Goal: Check status: Check status

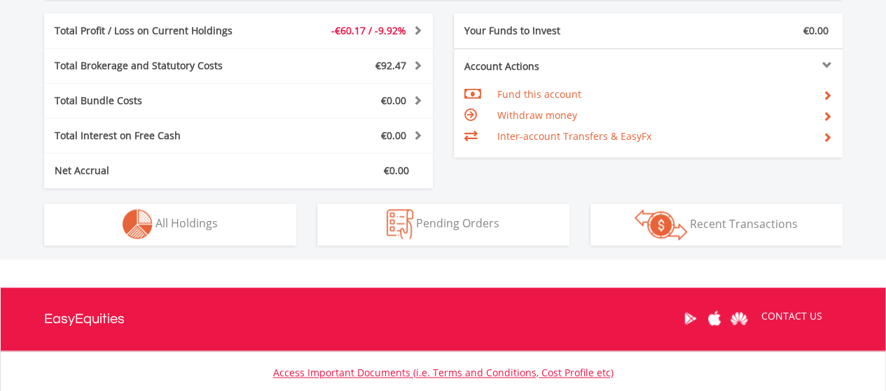
scroll to position [791, 0]
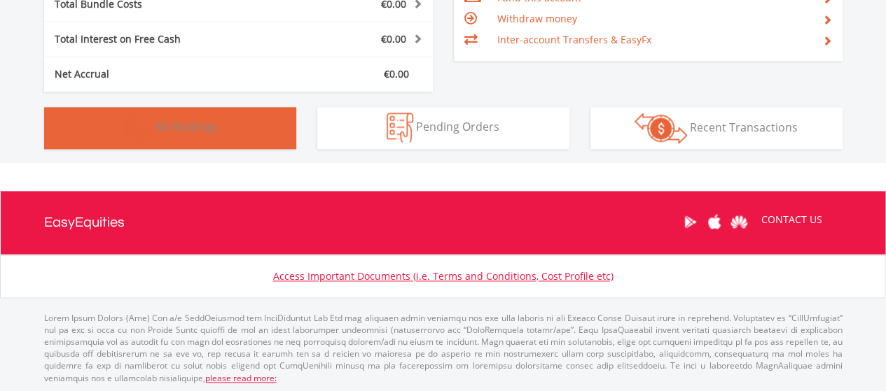
click at [254, 134] on button "Holdings All Holdings" at bounding box center [170, 128] width 252 height 42
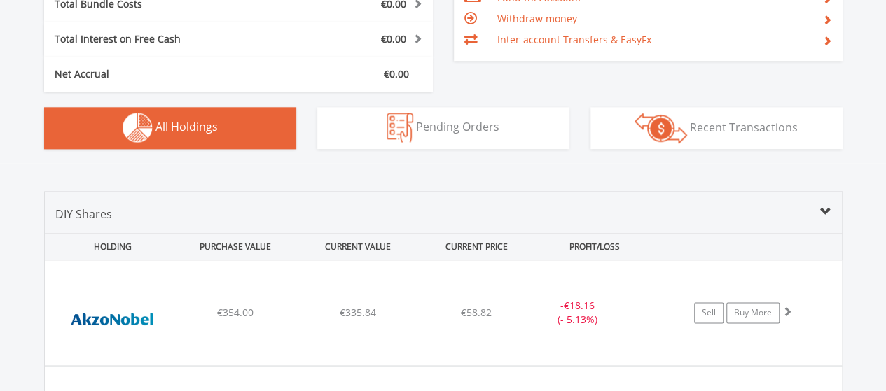
scroll to position [982, 0]
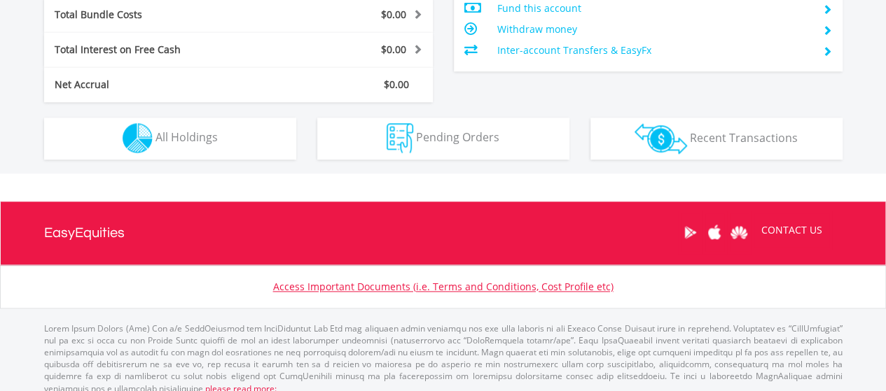
scroll to position [791, 0]
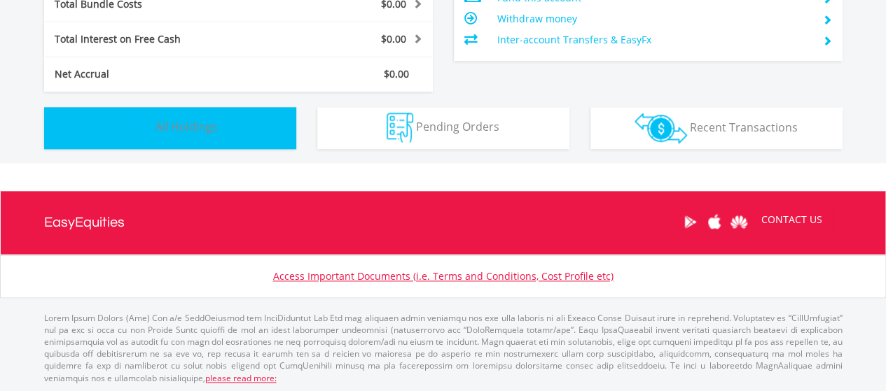
click at [218, 137] on button "Holdings All Holdings" at bounding box center [170, 128] width 252 height 42
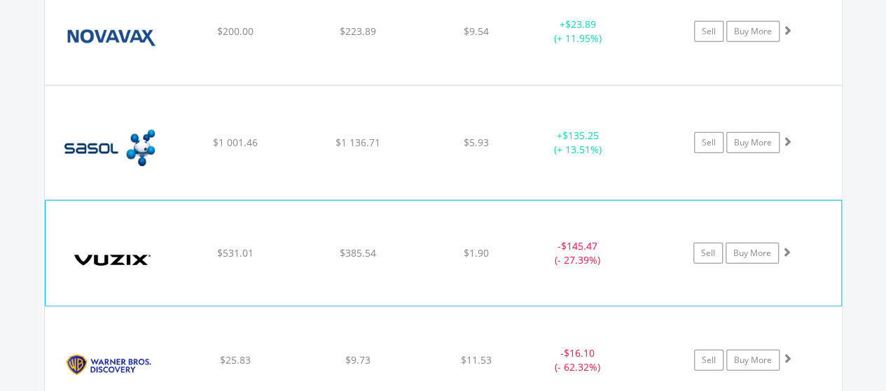
scroll to position [1822, 0]
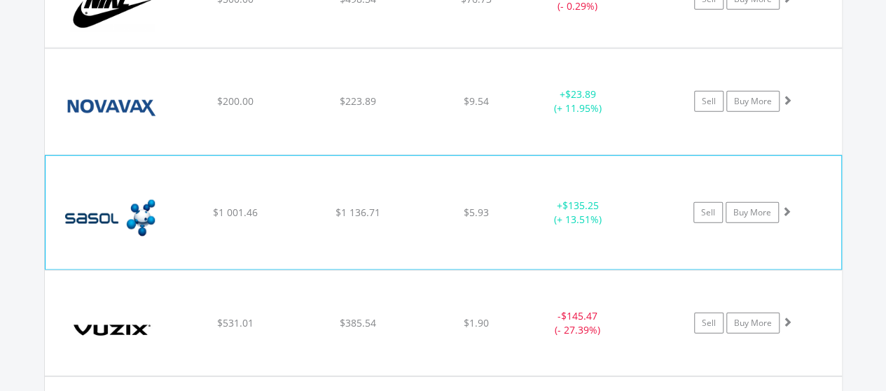
click at [790, 207] on span at bounding box center [787, 212] width 10 height 10
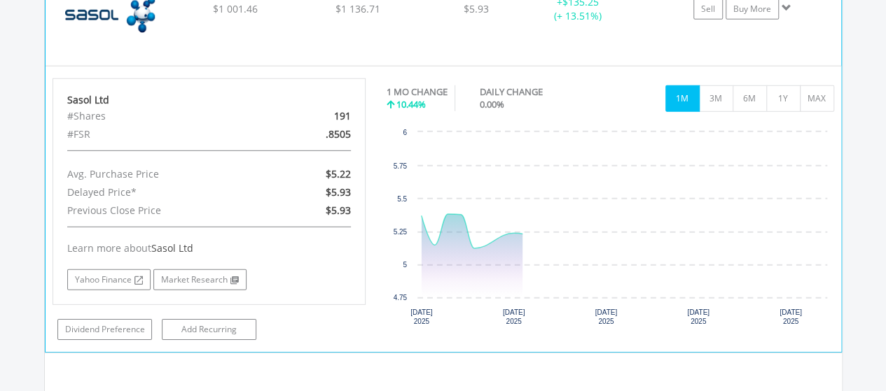
scroll to position [2032, 0]
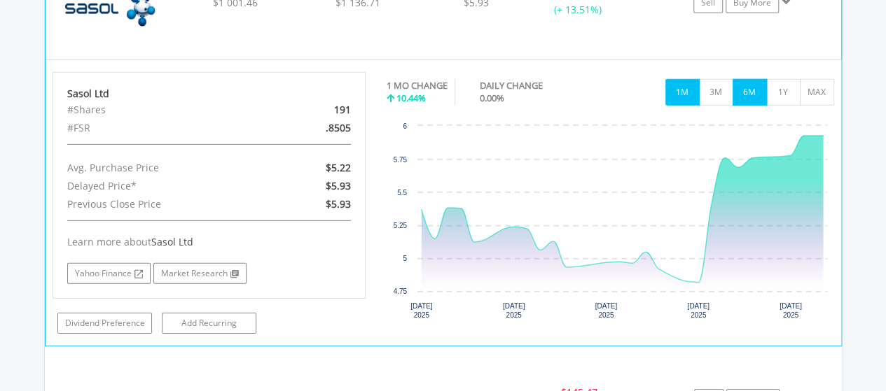
click at [751, 82] on button "6M" at bounding box center [750, 92] width 34 height 27
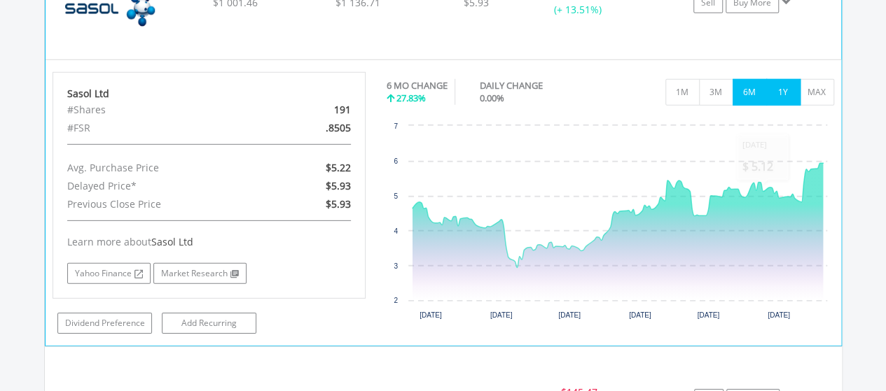
click at [786, 90] on button "1Y" at bounding box center [783, 92] width 34 height 27
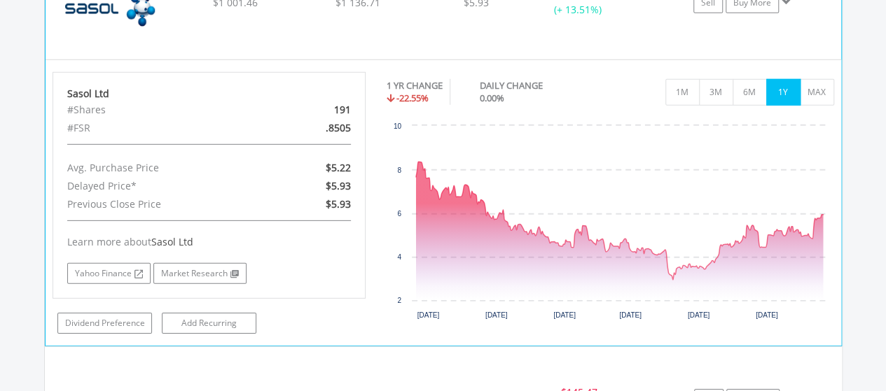
scroll to position [1962, 0]
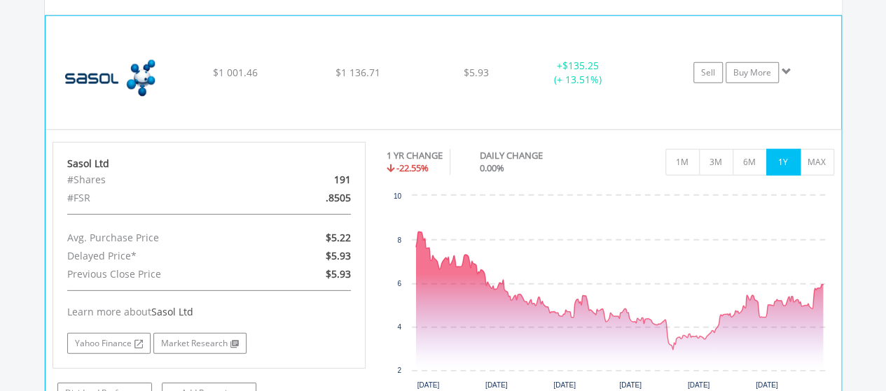
click at [785, 67] on span at bounding box center [787, 72] width 10 height 10
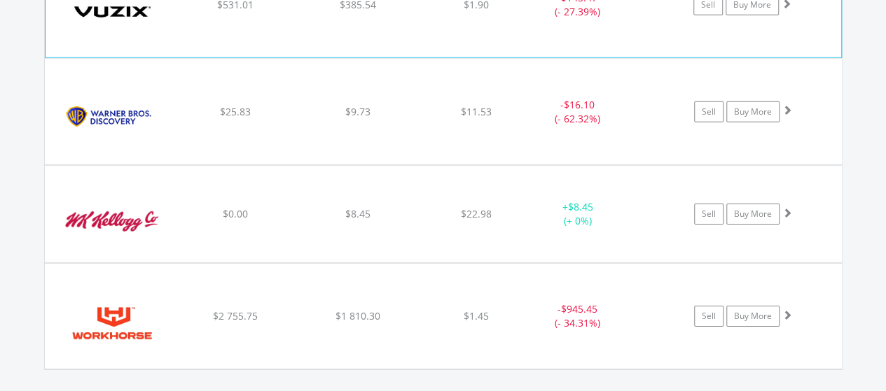
scroll to position [2172, 0]
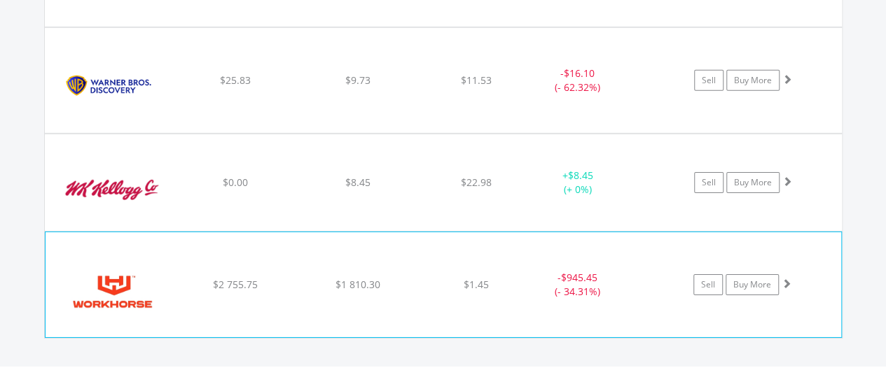
click at [788, 279] on span at bounding box center [787, 284] width 10 height 10
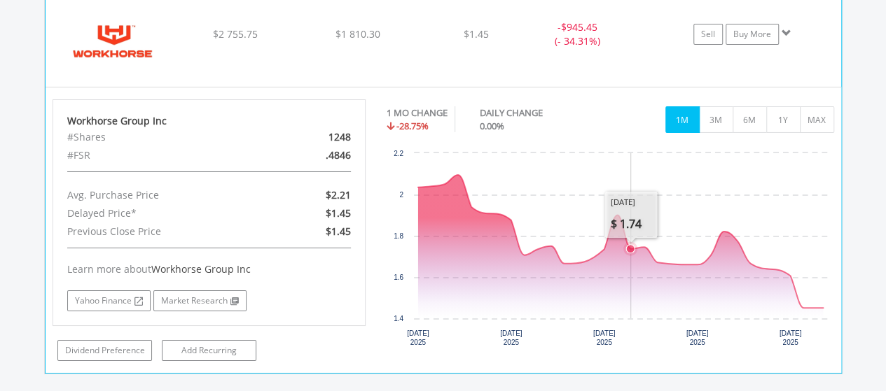
scroll to position [2453, 0]
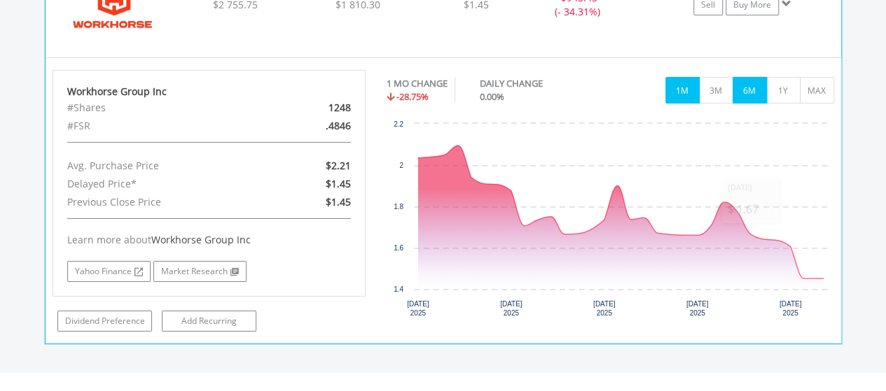
click at [748, 78] on button "6M" at bounding box center [750, 90] width 34 height 27
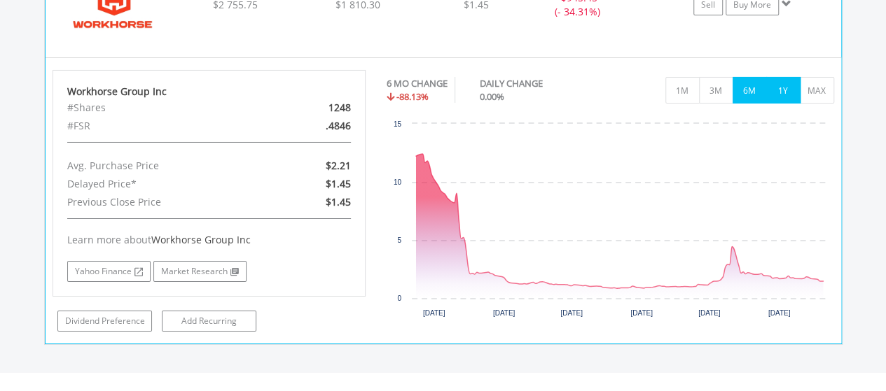
click at [784, 82] on button "1Y" at bounding box center [783, 90] width 34 height 27
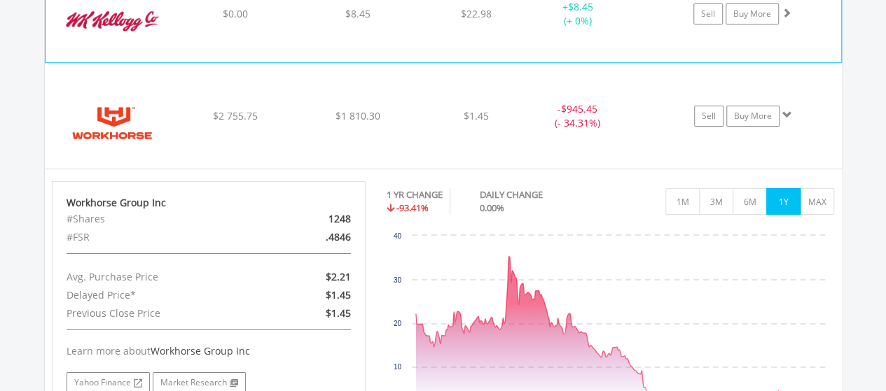
scroll to position [2312, 0]
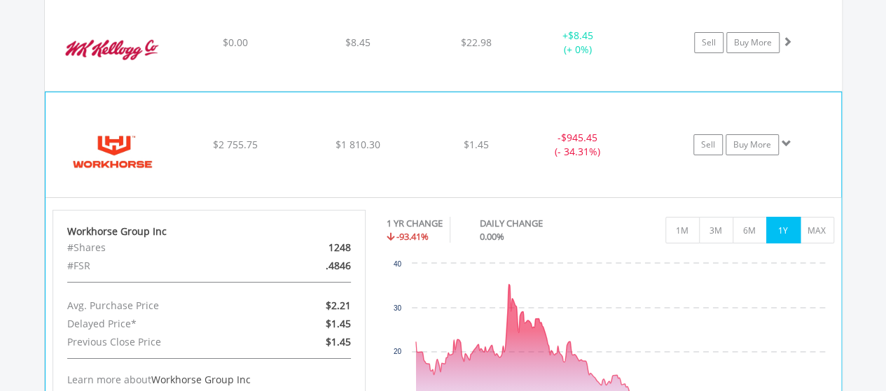
click at [785, 139] on span at bounding box center [787, 144] width 10 height 10
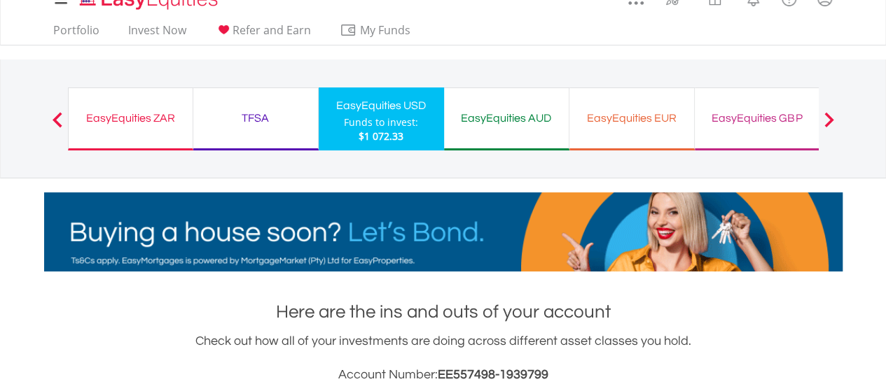
scroll to position [0, 0]
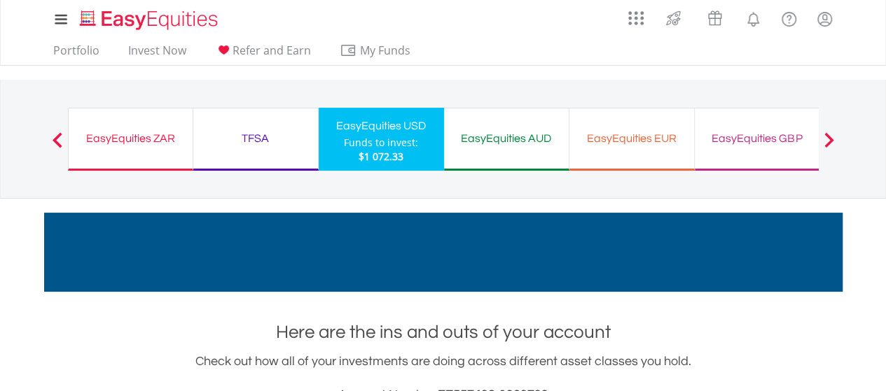
click at [163, 135] on div "EasyEquities ZAR" at bounding box center [130, 139] width 107 height 20
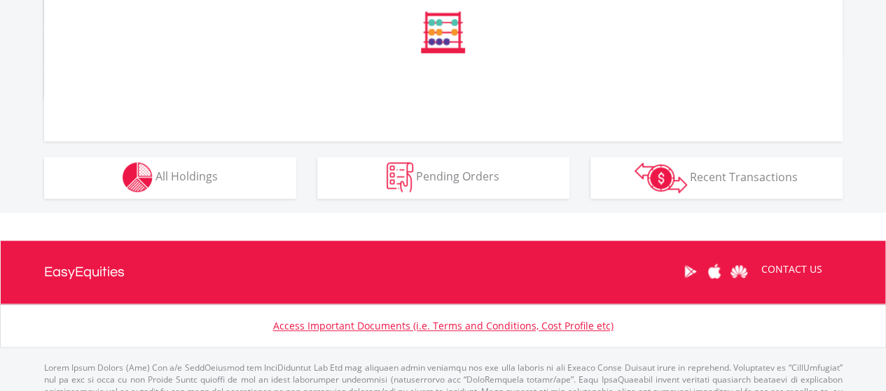
scroll to position [560, 0]
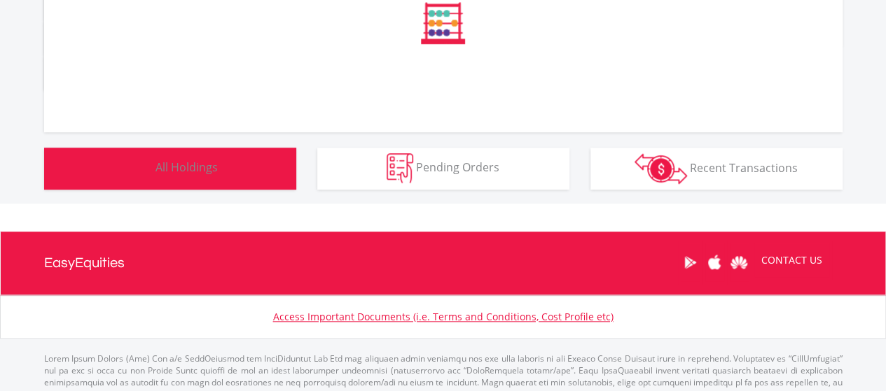
click at [242, 172] on button "Holdings All Holdings" at bounding box center [170, 169] width 252 height 42
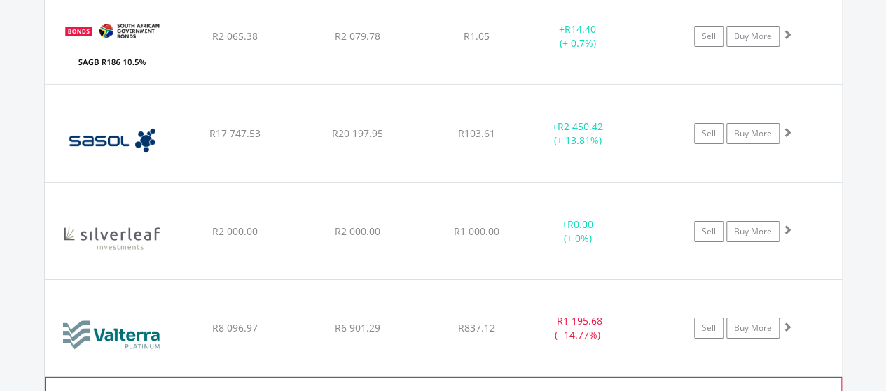
scroll to position [2355, 0]
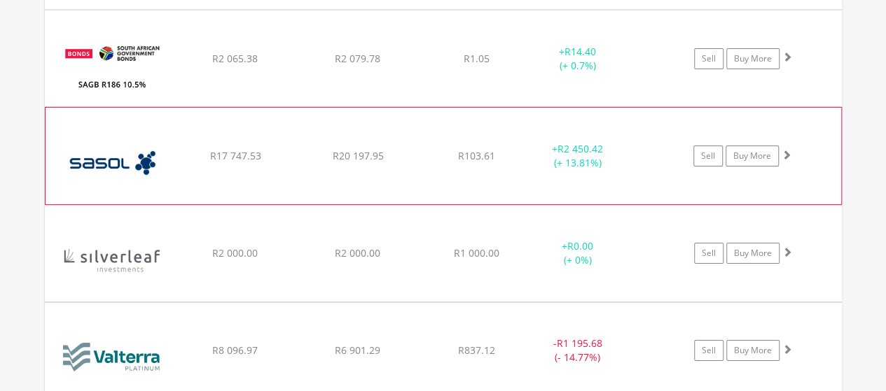
click at [789, 150] on span at bounding box center [787, 155] width 10 height 10
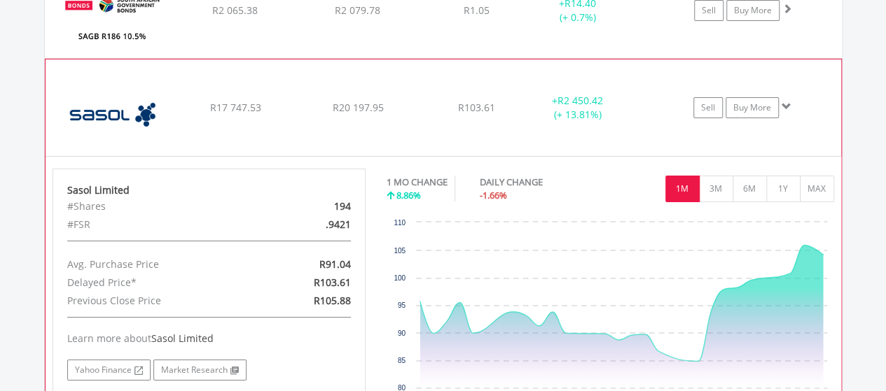
scroll to position [2425, 0]
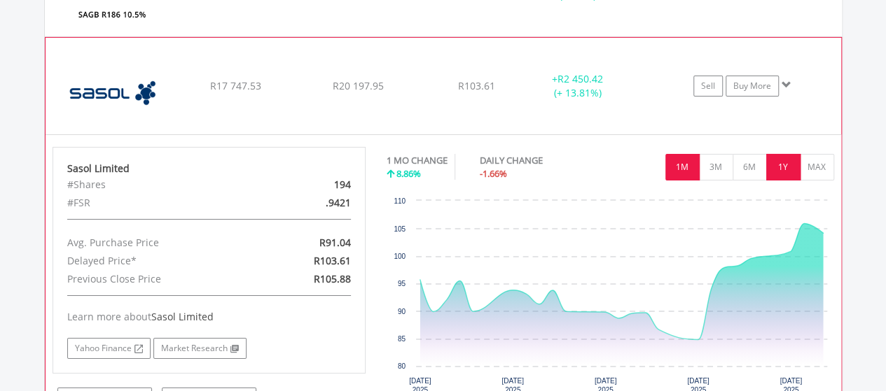
click at [780, 154] on button "1Y" at bounding box center [783, 167] width 34 height 27
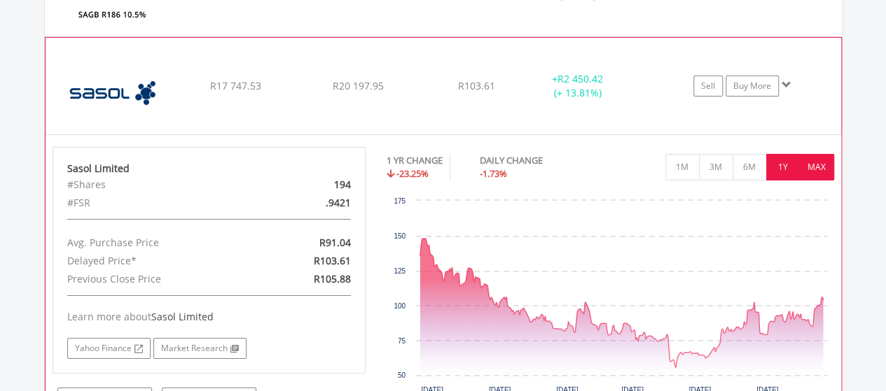
click at [811, 158] on button "MAX" at bounding box center [817, 167] width 34 height 27
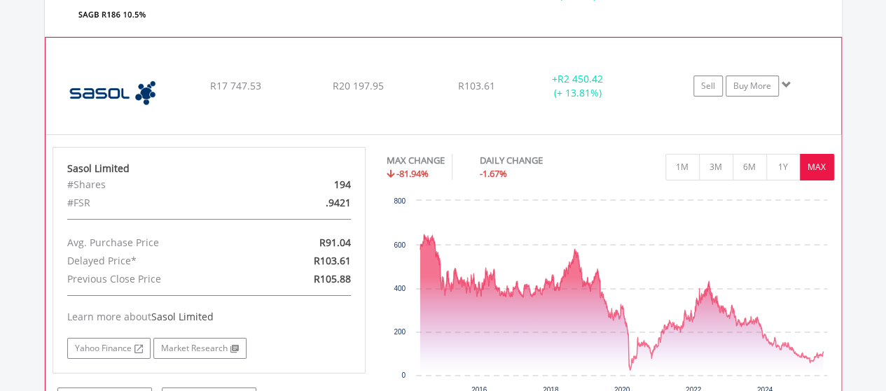
click at [784, 80] on span at bounding box center [787, 85] width 10 height 10
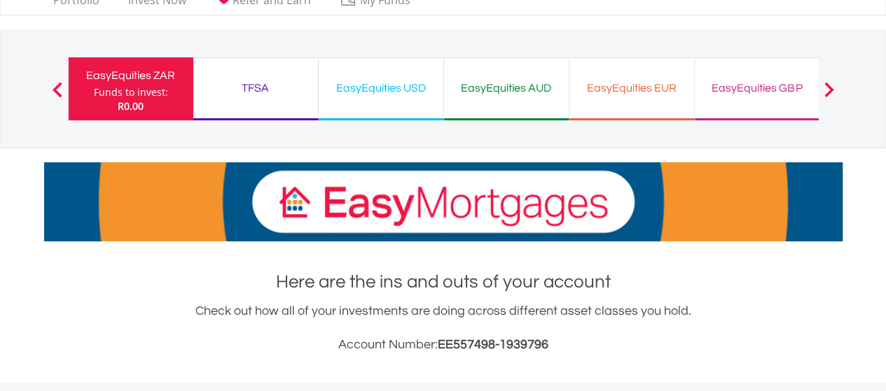
scroll to position [0, 0]
